Goal: Information Seeking & Learning: Understand process/instructions

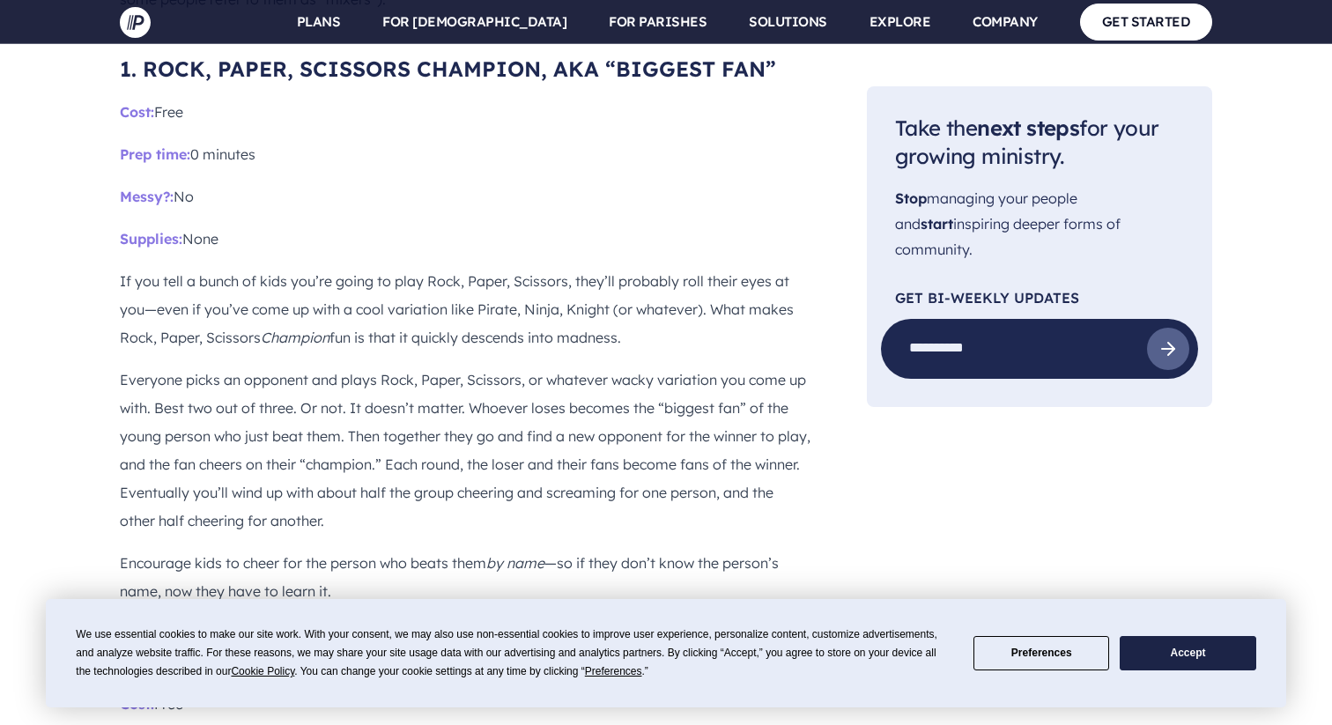
scroll to position [2124, 0]
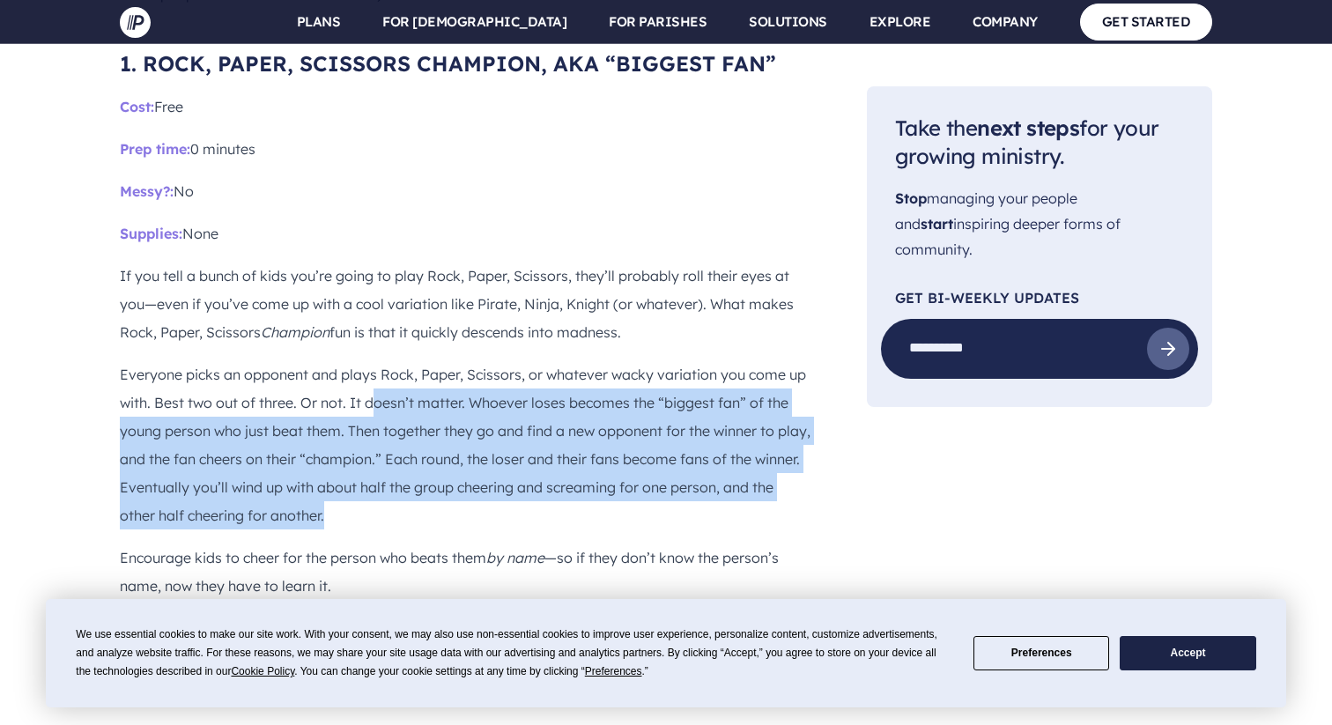
drag, startPoint x: 373, startPoint y: 328, endPoint x: 469, endPoint y: 436, distance: 144.7
click at [469, 437] on p "Everyone picks an opponent and plays Rock, Paper, Scissors, or whatever wacky v…" at bounding box center [465, 444] width 690 height 169
click at [469, 436] on p "Everyone picks an opponent and plays Rock, Paper, Scissors, or whatever wacky v…" at bounding box center [465, 444] width 690 height 169
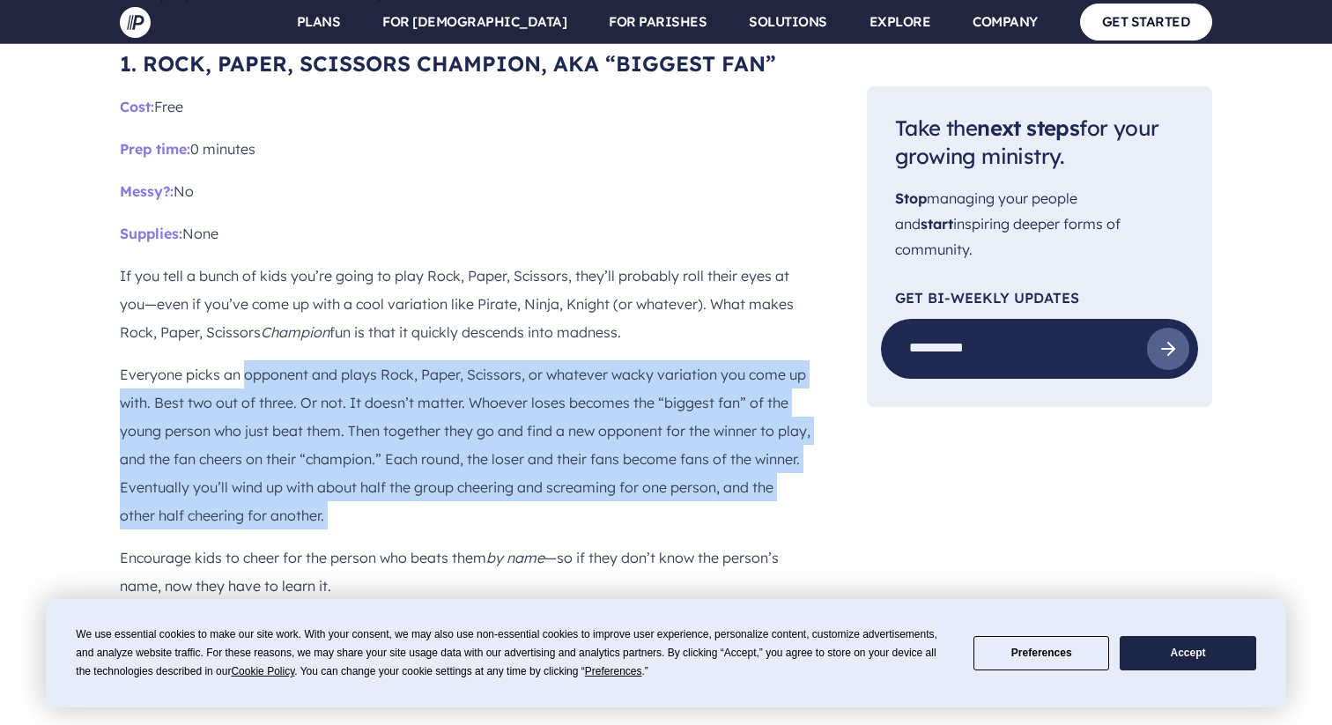
drag, startPoint x: 469, startPoint y: 436, endPoint x: 255, endPoint y: 298, distance: 254.8
click at [253, 360] on p "Everyone picks an opponent and plays Rock, Paper, Scissors, or whatever wacky v…" at bounding box center [465, 444] width 690 height 169
click at [255, 360] on p "Everyone picks an opponent and plays Rock, Paper, Scissors, or whatever wacky v…" at bounding box center [465, 444] width 690 height 169
drag, startPoint x: 258, startPoint y: 309, endPoint x: 349, endPoint y: 428, distance: 149.6
click at [349, 428] on p "Everyone picks an opponent and plays Rock, Paper, Scissors, or whatever wacky v…" at bounding box center [465, 444] width 690 height 169
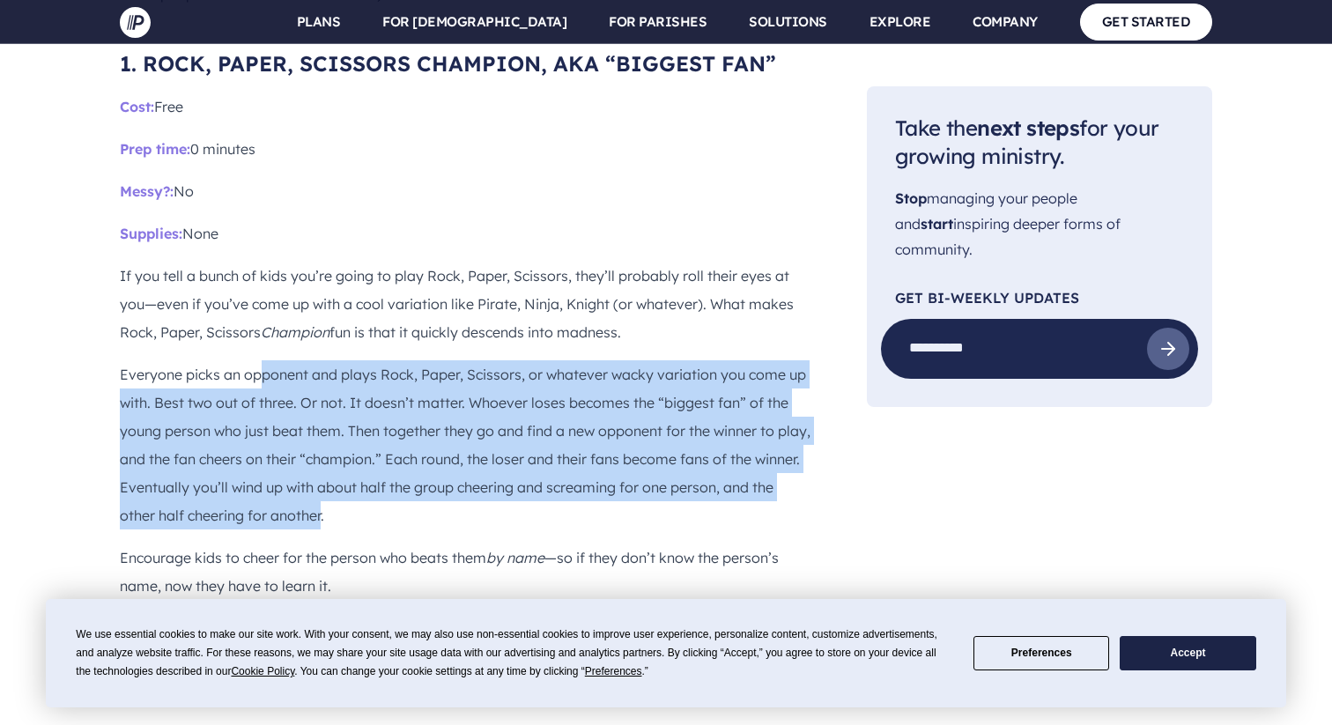
click at [349, 428] on p "Everyone picks an opponent and plays Rock, Paper, Scissors, or whatever wacky v…" at bounding box center [465, 444] width 690 height 169
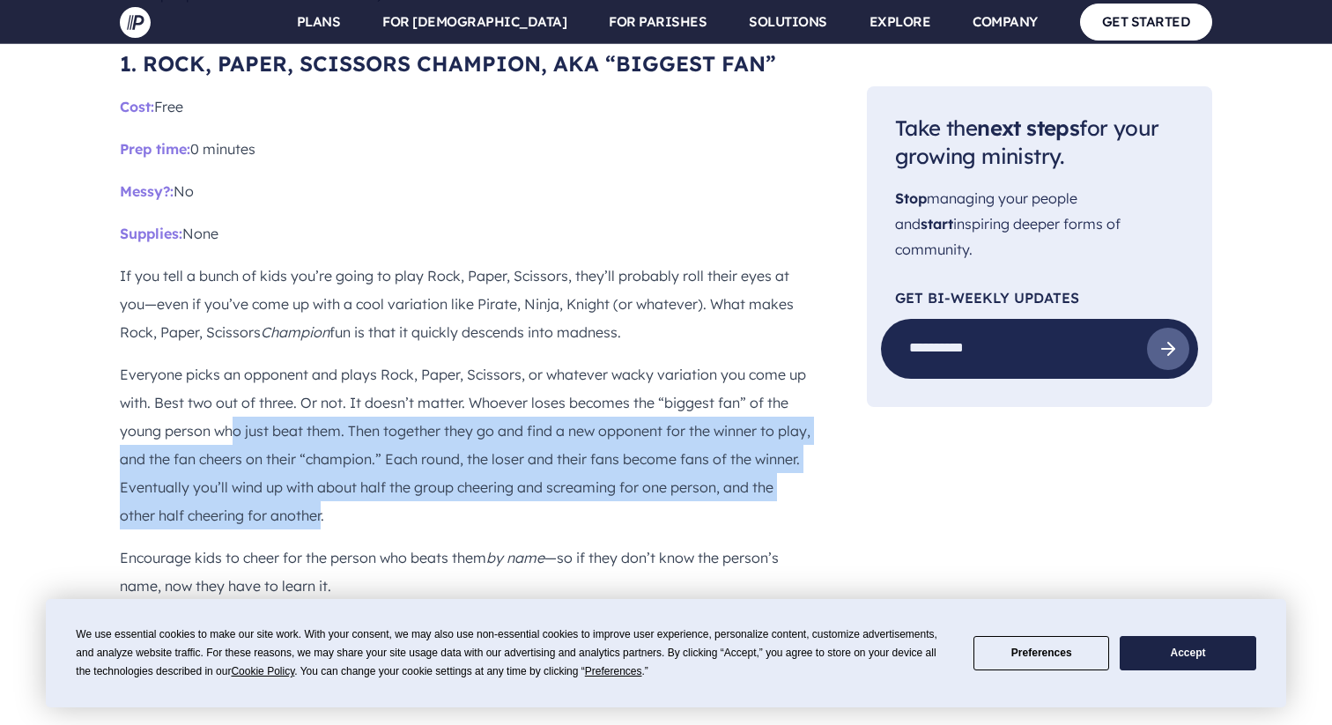
drag, startPoint x: 349, startPoint y: 430, endPoint x: 233, endPoint y: 361, distance: 135.0
click at [233, 361] on p "Everyone picks an opponent and plays Rock, Paper, Scissors, or whatever wacky v…" at bounding box center [465, 444] width 690 height 169
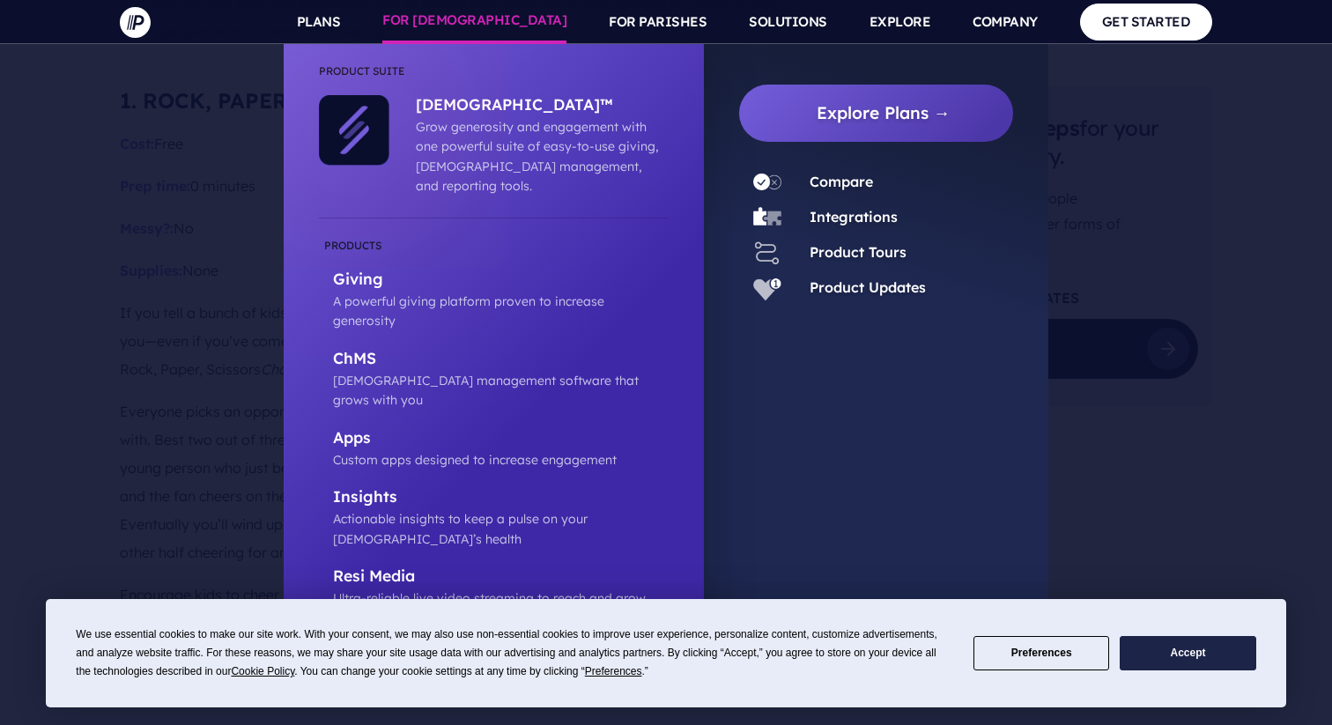
scroll to position [2057, 0]
